Goal: Transaction & Acquisition: Subscribe to service/newsletter

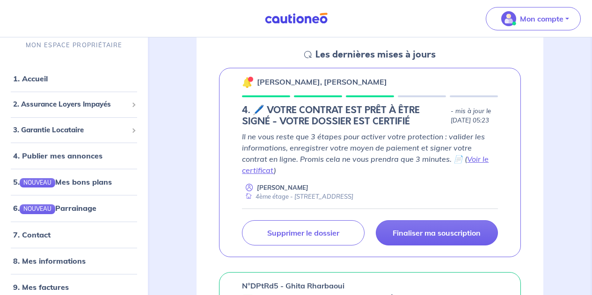
scroll to position [140, 0]
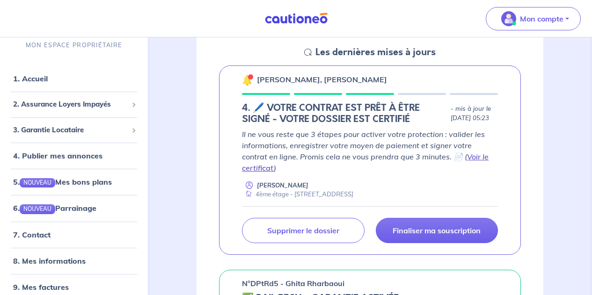
click at [456, 162] on link "Voir le certificat" at bounding box center [365, 162] width 247 height 21
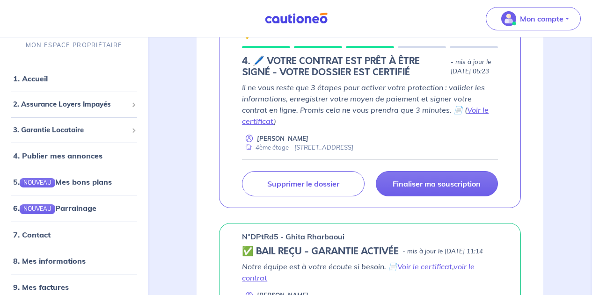
scroll to position [187, 0]
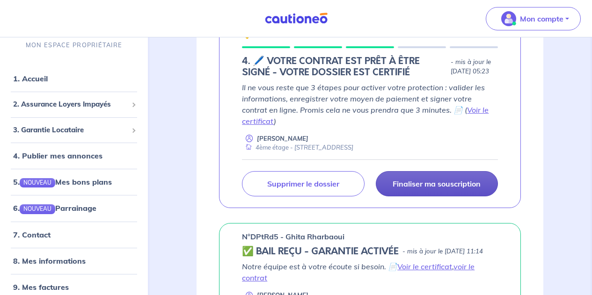
click at [444, 189] on p "Finaliser ma souscription" at bounding box center [437, 183] width 88 height 9
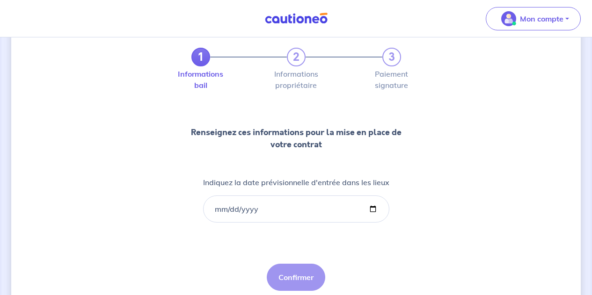
scroll to position [47, 0]
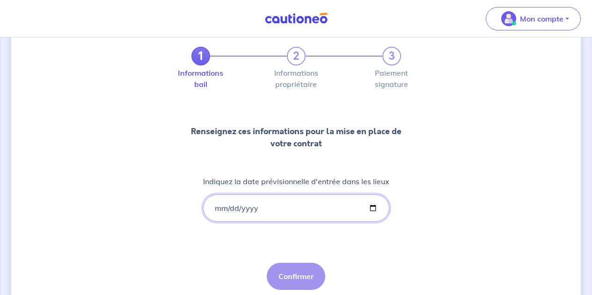
click at [220, 208] on input "Indiquez la date prévisionnelle d'entrée dans les lieux" at bounding box center [296, 208] width 186 height 27
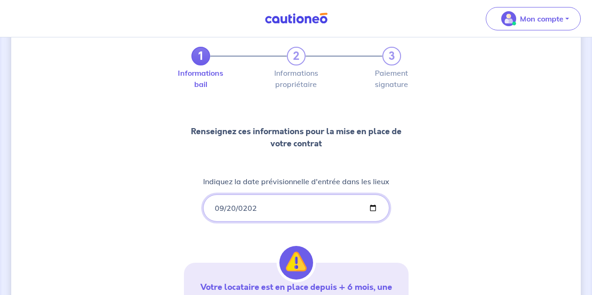
type input "[DATE]"
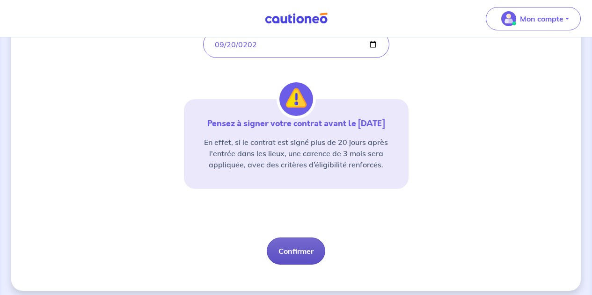
scroll to position [218, 0]
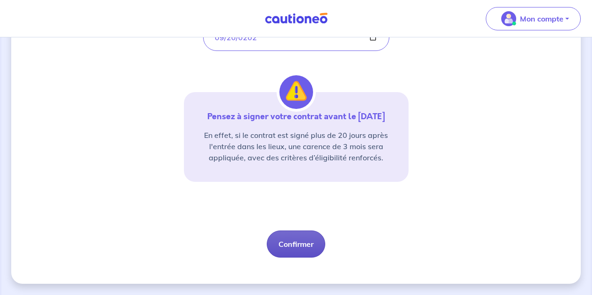
click at [303, 245] on button "Confirmer" at bounding box center [296, 244] width 58 height 27
select select "FR"
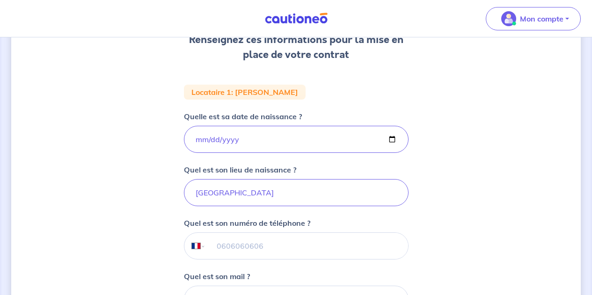
scroll to position [140, 0]
click at [217, 241] on input "tel" at bounding box center [306, 246] width 202 height 26
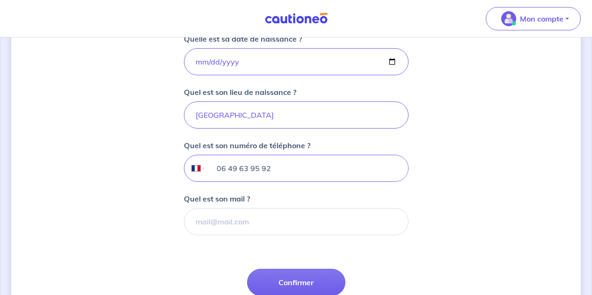
scroll to position [218, 0]
type input "06 49 63 95 92"
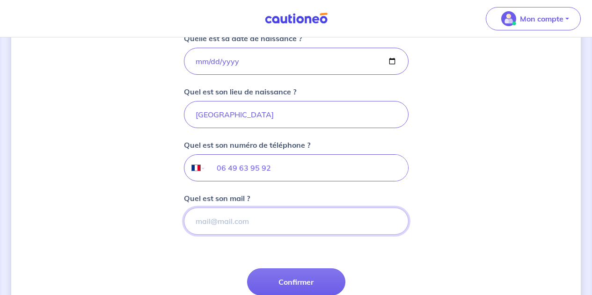
click at [236, 227] on input "Quel est son mail ?" at bounding box center [296, 221] width 225 height 27
click at [217, 219] on input "Quel est son mail ?" at bounding box center [296, 221] width 225 height 27
paste input "[PERSON_NAME][EMAIL_ADDRESS][DOMAIN_NAME]"
type input "[PERSON_NAME][EMAIL_ADDRESS][DOMAIN_NAME]"
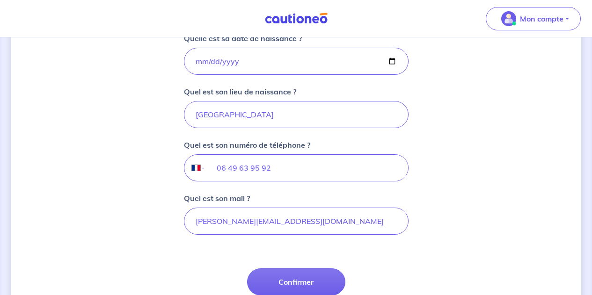
drag, startPoint x: 362, startPoint y: 261, endPoint x: 367, endPoint y: 254, distance: 8.7
click at [364, 257] on form "Locataire 1 : [PERSON_NAME] Quelle est sa date de naissance ? [DEMOGRAPHIC_DATA…" at bounding box center [296, 172] width 225 height 331
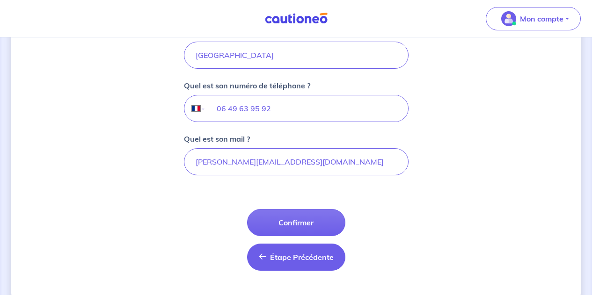
scroll to position [281, 0]
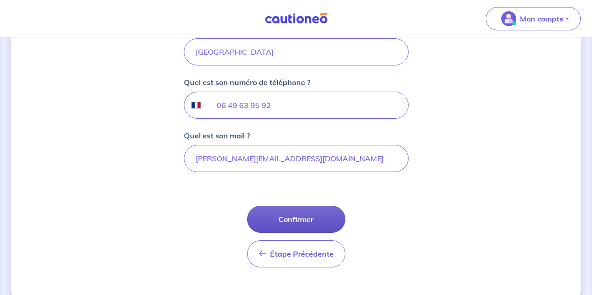
click at [295, 219] on button "Confirmer" at bounding box center [296, 219] width 98 height 27
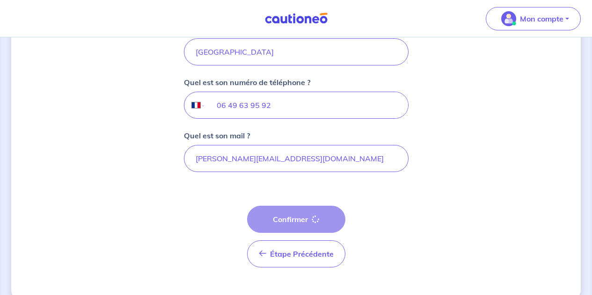
select select "FR"
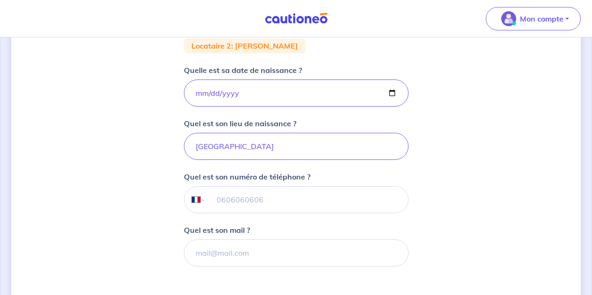
scroll to position [187, 0]
click at [252, 204] on input "tel" at bounding box center [306, 199] width 202 height 26
click at [445, 202] on div "1 2 3 Informations bail Informations propriétaire Paiement signature Renseignez…" at bounding box center [296, 127] width 570 height 533
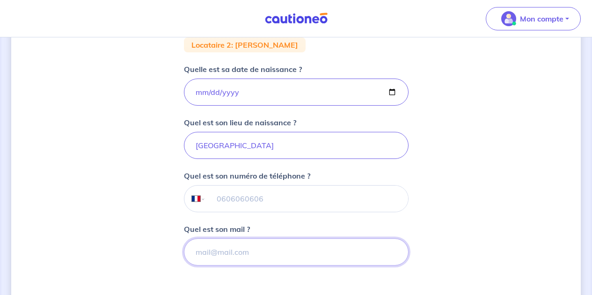
click at [236, 256] on input "Quel est son mail ?" at bounding box center [296, 252] width 225 height 27
paste input "[PERSON_NAME][EMAIL_ADDRESS][DOMAIN_NAME]"
type input "[PERSON_NAME][EMAIL_ADDRESS][DOMAIN_NAME]"
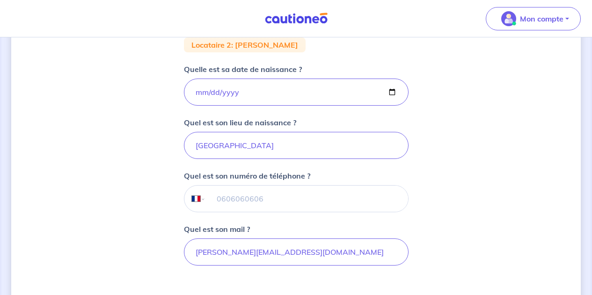
click at [440, 211] on div "1 2 3 Informations bail Informations propriétaire Paiement signature Renseignez…" at bounding box center [296, 127] width 570 height 533
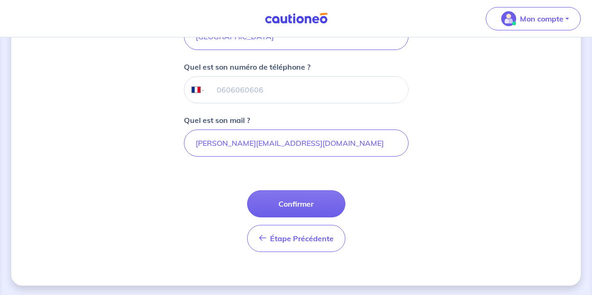
scroll to position [296, 0]
click at [229, 92] on input "tel" at bounding box center [306, 90] width 202 height 26
type input "0"
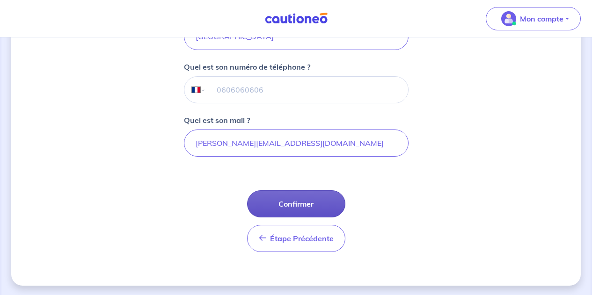
click at [296, 200] on button "Confirmer" at bounding box center [296, 203] width 98 height 27
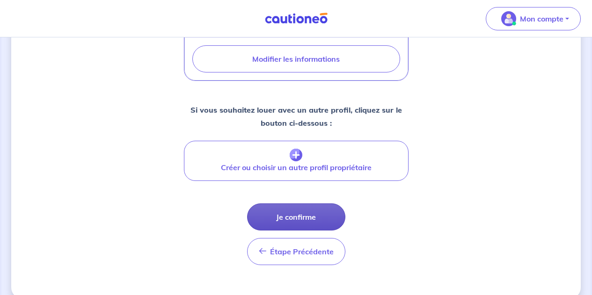
scroll to position [383, 0]
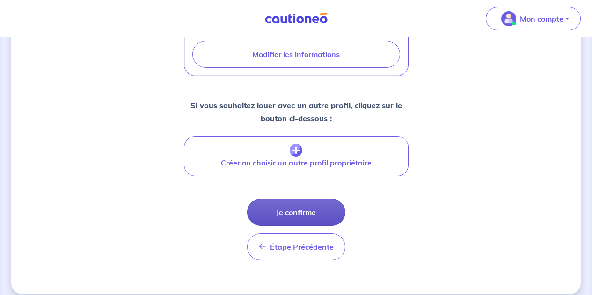
click at [318, 219] on button "Je confirme" at bounding box center [296, 212] width 98 height 27
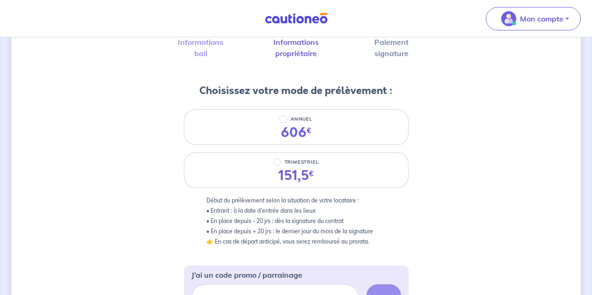
scroll to position [78, 0]
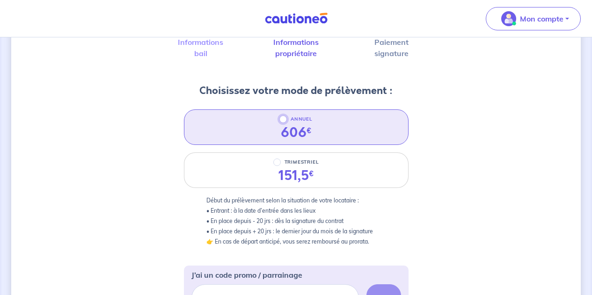
click at [284, 119] on input "ANNUEL" at bounding box center [282, 119] width 7 height 7
radio input "true"
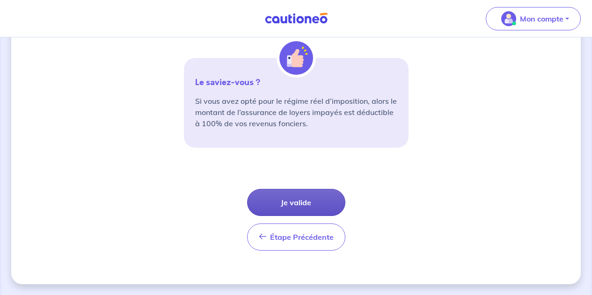
scroll to position [373, 0]
click at [304, 199] on button "Je valide" at bounding box center [296, 202] width 98 height 27
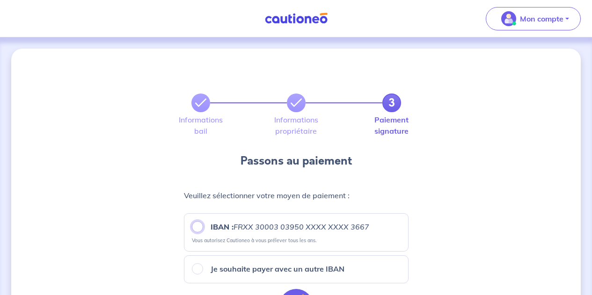
click at [197, 230] on input "IBAN : FRXX [FINANCIAL_ID] XXXX XXXX 3667" at bounding box center [197, 226] width 11 height 11
radio input "true"
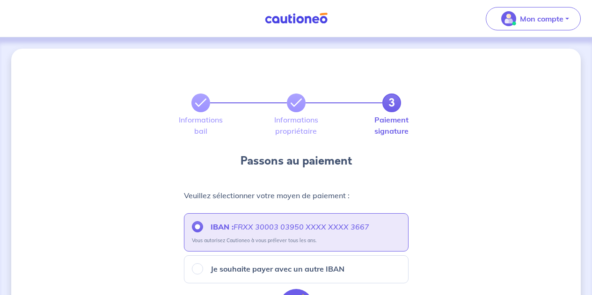
click at [203, 227] on label "IBAN : FRXX [FINANCIAL_ID] XXXX XXXX 3667" at bounding box center [286, 226] width 166 height 11
click at [203, 227] on input "IBAN : FRXX [FINANCIAL_ID] XXXX XXXX 3667" at bounding box center [197, 226] width 11 height 11
click at [195, 228] on input "IBAN : FRXX [FINANCIAL_ID] XXXX XXXX 3667" at bounding box center [197, 226] width 11 height 11
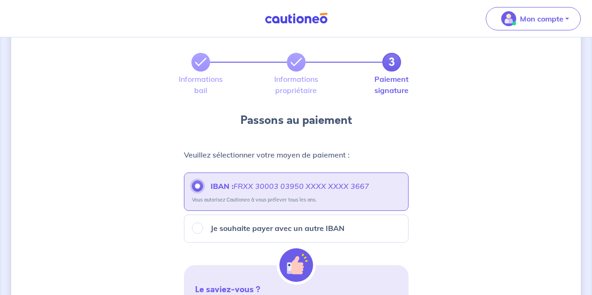
scroll to position [47, 0]
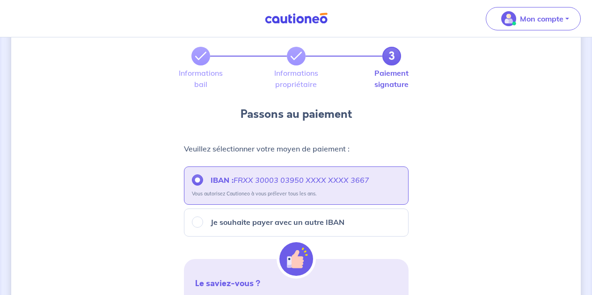
click at [342, 178] on em "FRXX 30003 03950 XXXX XXXX 3667" at bounding box center [302, 179] width 136 height 9
click at [203, 178] on input "IBAN : FRXX [FINANCIAL_ID] XXXX XXXX 3667" at bounding box center [197, 180] width 11 height 11
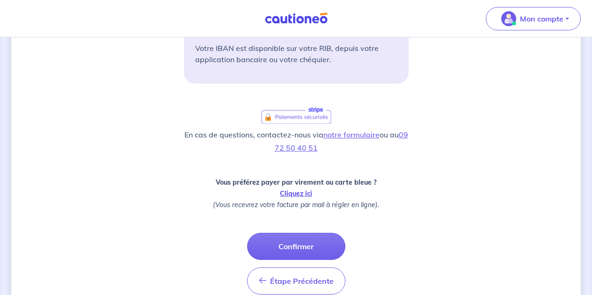
scroll to position [312, 0]
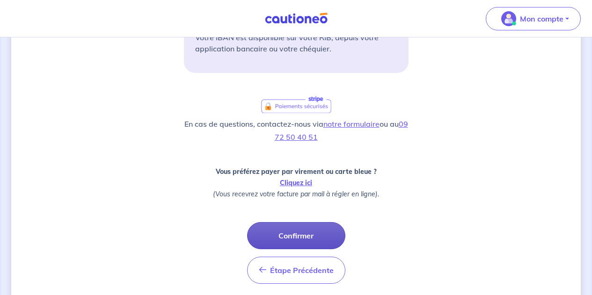
click at [299, 234] on button "Confirmer" at bounding box center [296, 235] width 98 height 27
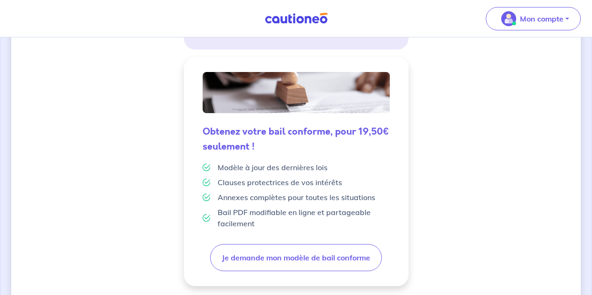
scroll to position [294, 0]
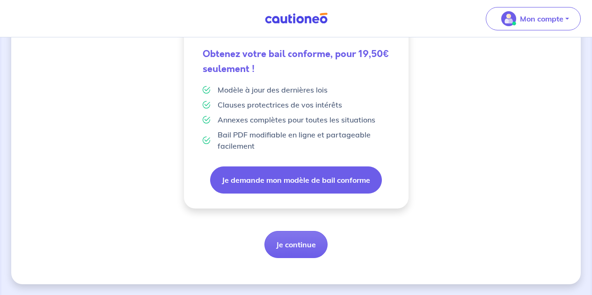
click at [308, 181] on button "Je demande mon modèle de bail conforme" at bounding box center [296, 180] width 172 height 27
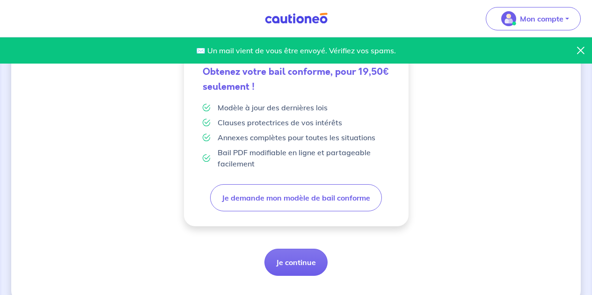
scroll to position [281, 0]
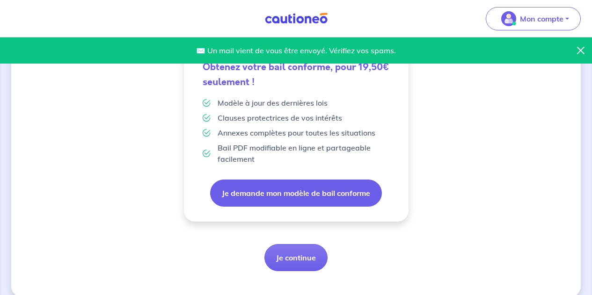
click at [298, 188] on button "Je demande mon modèle de bail conforme" at bounding box center [296, 193] width 172 height 27
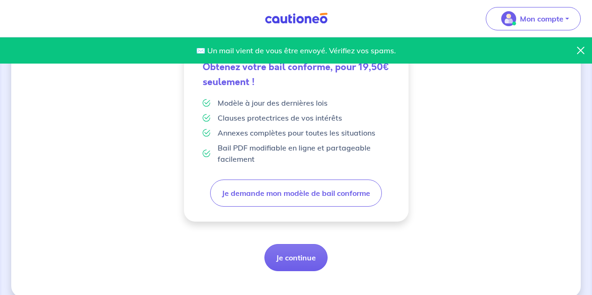
scroll to position [294, 0]
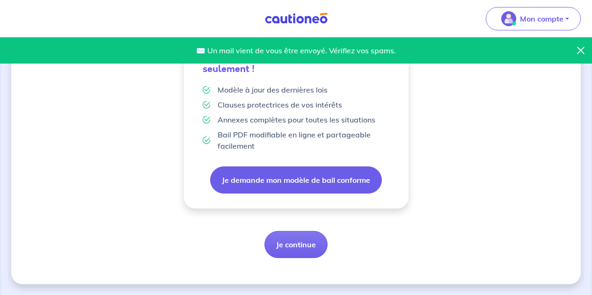
click at [304, 177] on button "Je demande mon modèle de bail conforme" at bounding box center [296, 180] width 172 height 27
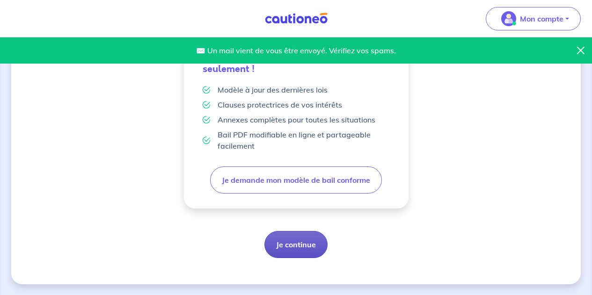
click at [288, 247] on button "Je continue" at bounding box center [295, 244] width 63 height 27
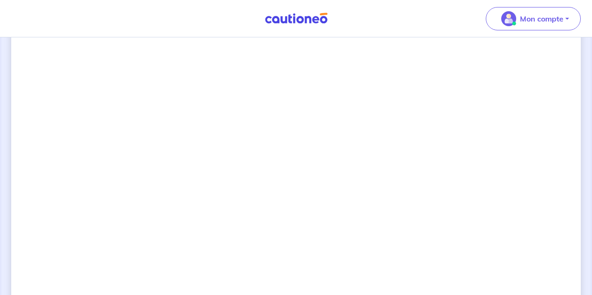
scroll to position [711, 0]
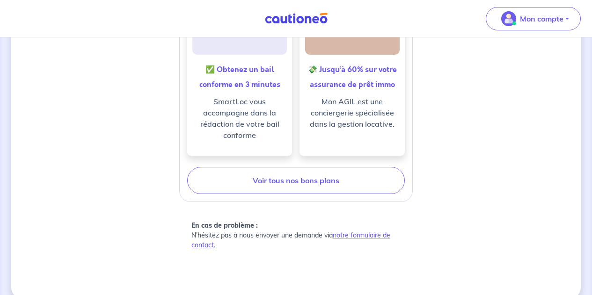
drag, startPoint x: 279, startPoint y: 286, endPoint x: 311, endPoint y: 192, distance: 99.3
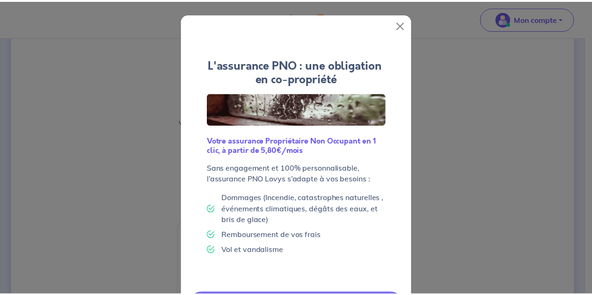
scroll to position [15, 0]
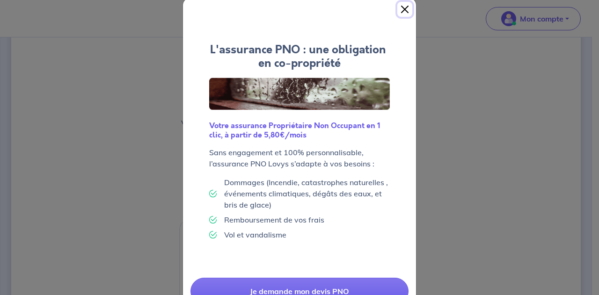
click at [400, 9] on button "Close" at bounding box center [404, 9] width 15 height 15
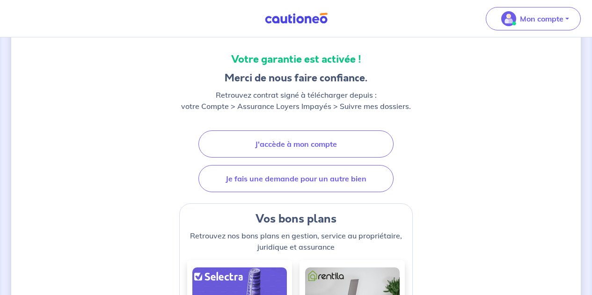
scroll to position [31, 0]
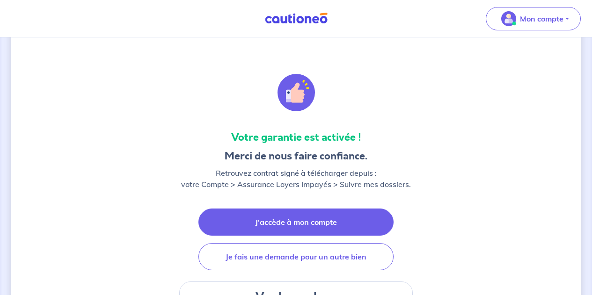
click at [308, 219] on link "J'accède à mon compte" at bounding box center [295, 222] width 195 height 27
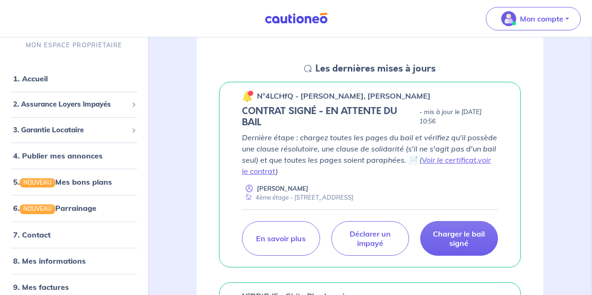
scroll to position [124, 0]
click at [257, 168] on link "voir le contrat" at bounding box center [366, 165] width 249 height 21
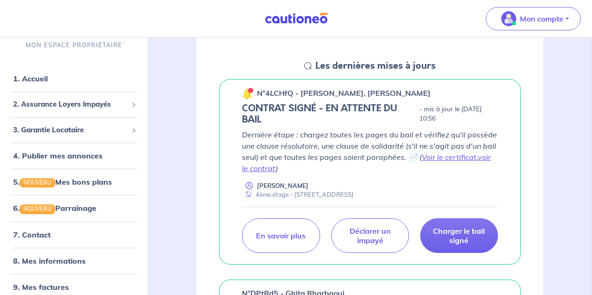
scroll to position [117, 0]
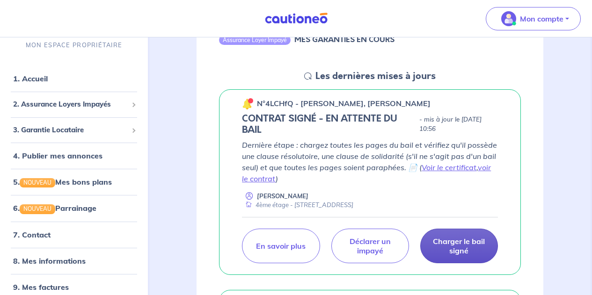
click at [465, 245] on p "Charger le bail signé" at bounding box center [459, 246] width 54 height 19
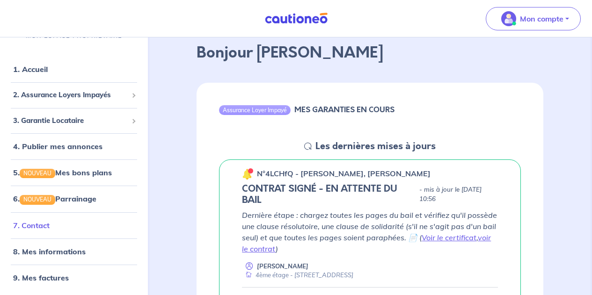
scroll to position [47, 0]
click at [40, 221] on link "7. Contact" at bounding box center [31, 225] width 37 height 9
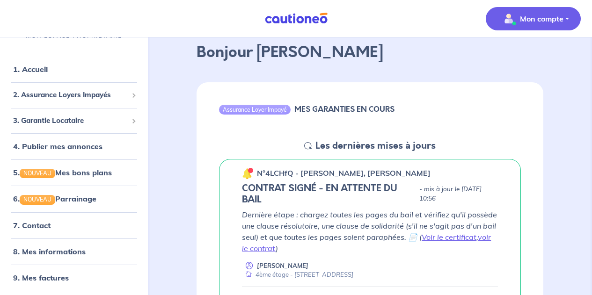
click at [529, 18] on p "Mon compte" at bounding box center [542, 18] width 44 height 11
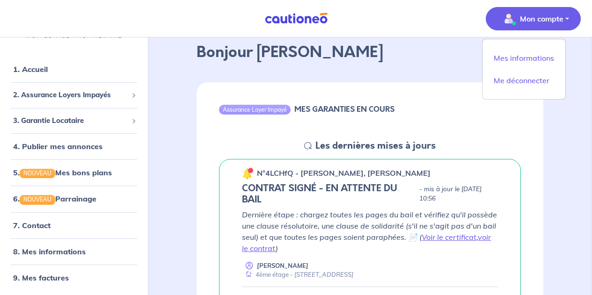
click at [247, 171] on img at bounding box center [247, 173] width 11 height 11
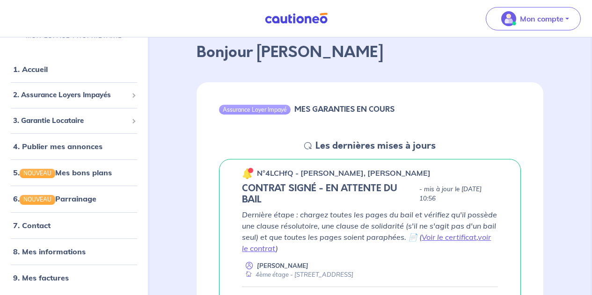
click at [248, 171] on div at bounding box center [247, 173] width 11 height 12
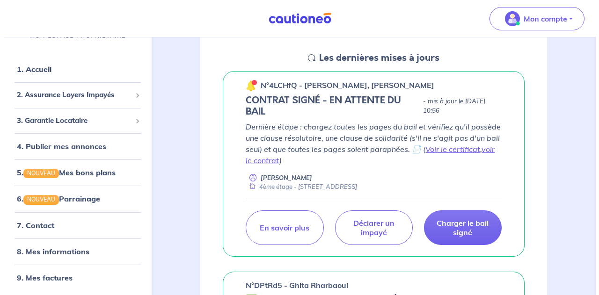
scroll to position [140, 0]
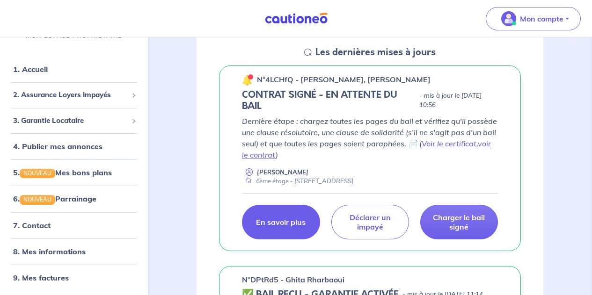
click at [278, 224] on p "En savoir plus" at bounding box center [281, 222] width 50 height 9
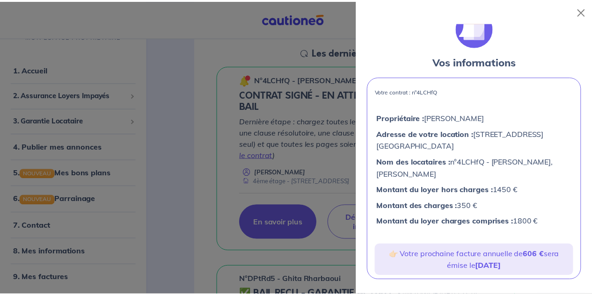
scroll to position [0, 0]
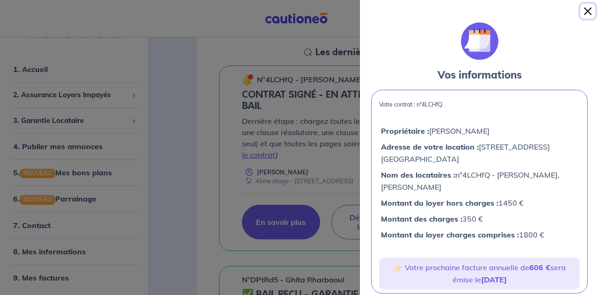
click at [589, 5] on button "Close" at bounding box center [587, 11] width 15 height 15
